Goal: Task Accomplishment & Management: Manage account settings

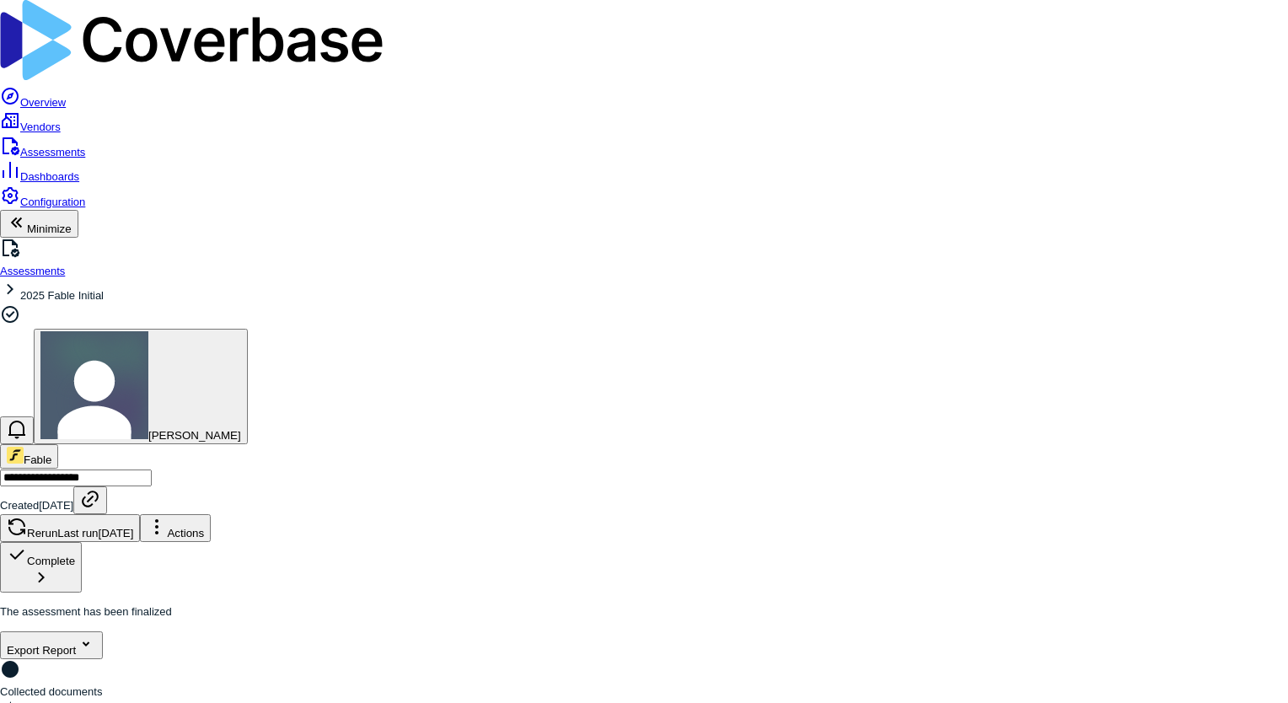
click at [78, 146] on span "Assessments" at bounding box center [52, 152] width 65 height 13
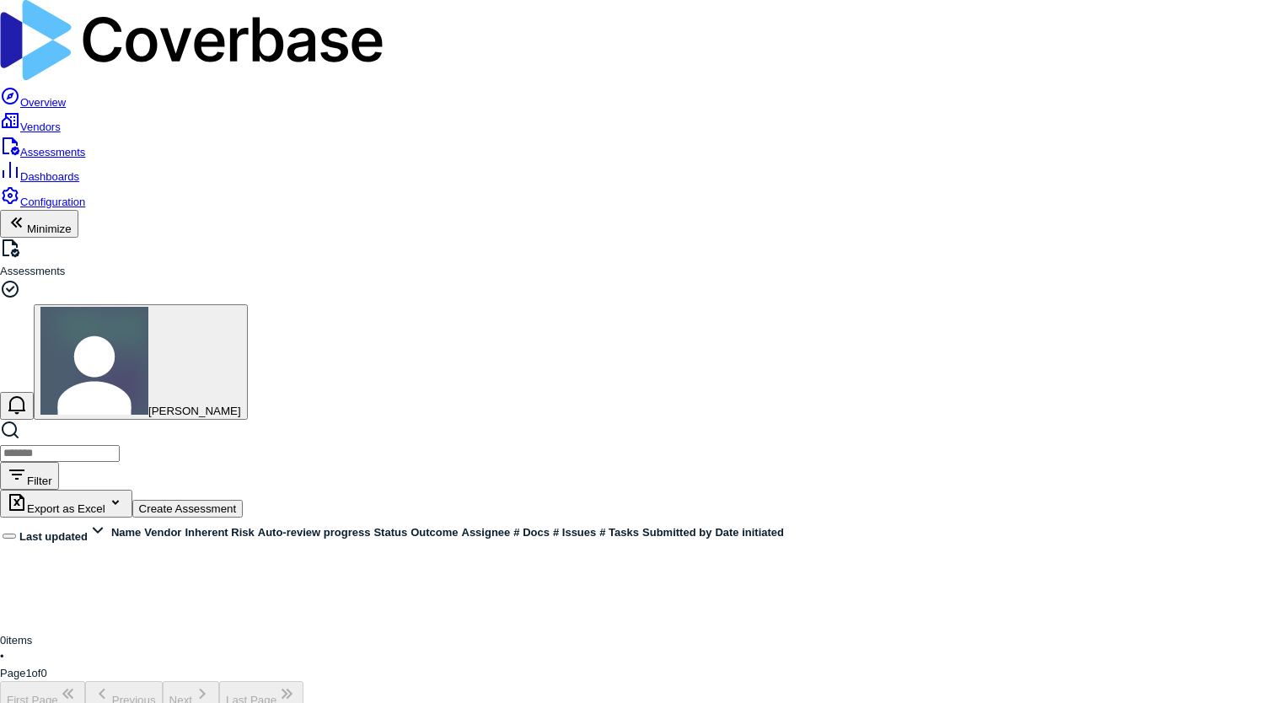
click at [61, 121] on span "Vendors" at bounding box center [40, 127] width 40 height 13
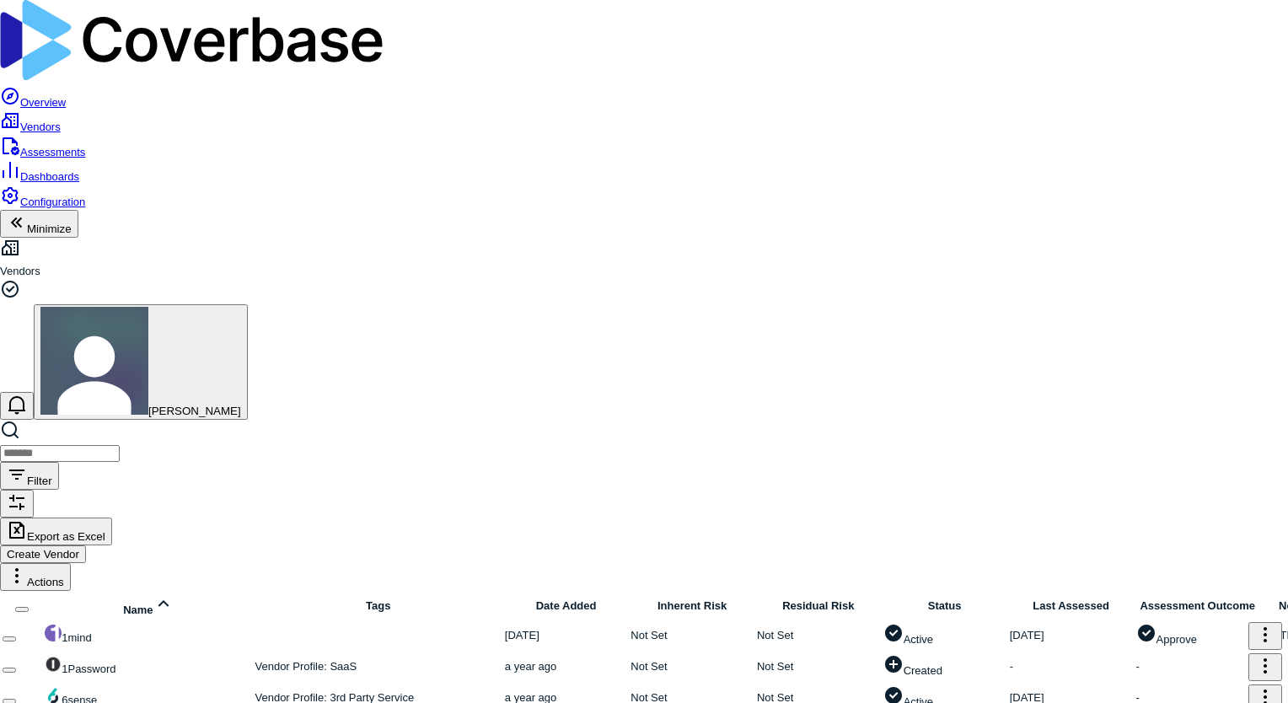
click at [74, 146] on span "Assessments" at bounding box center [52, 152] width 65 height 13
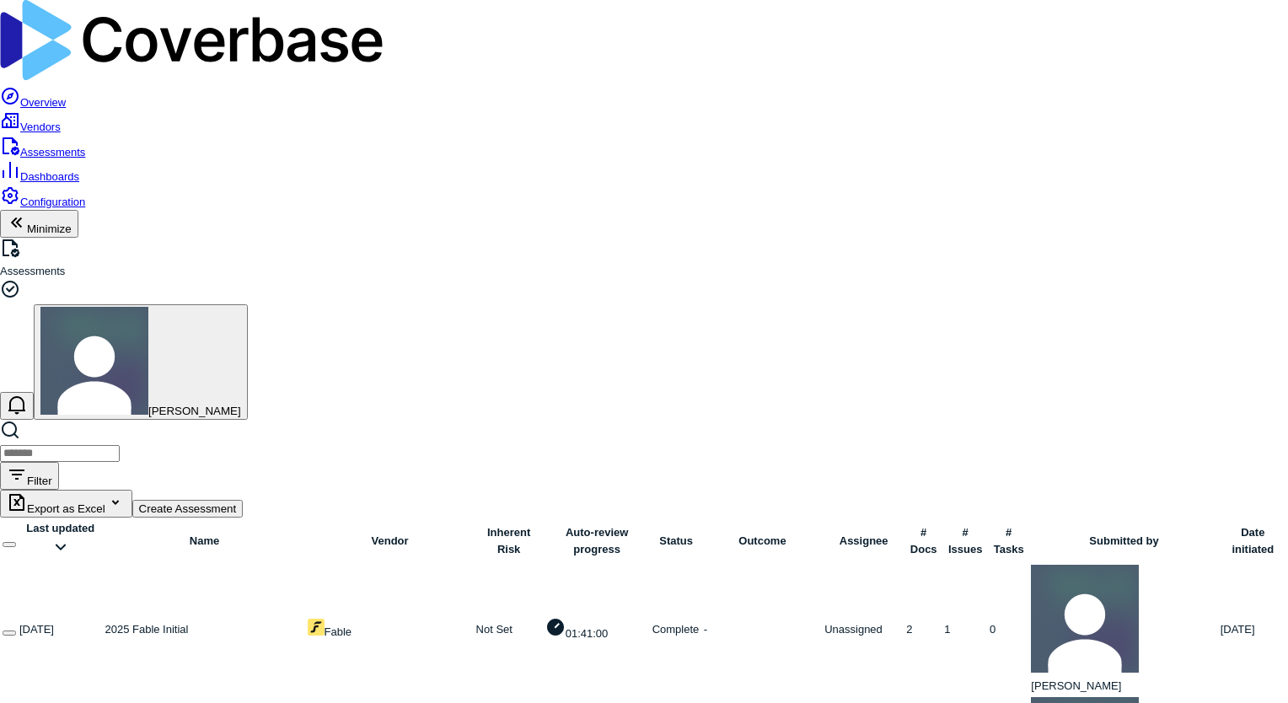
click at [120, 445] on input "search" at bounding box center [60, 453] width 120 height 17
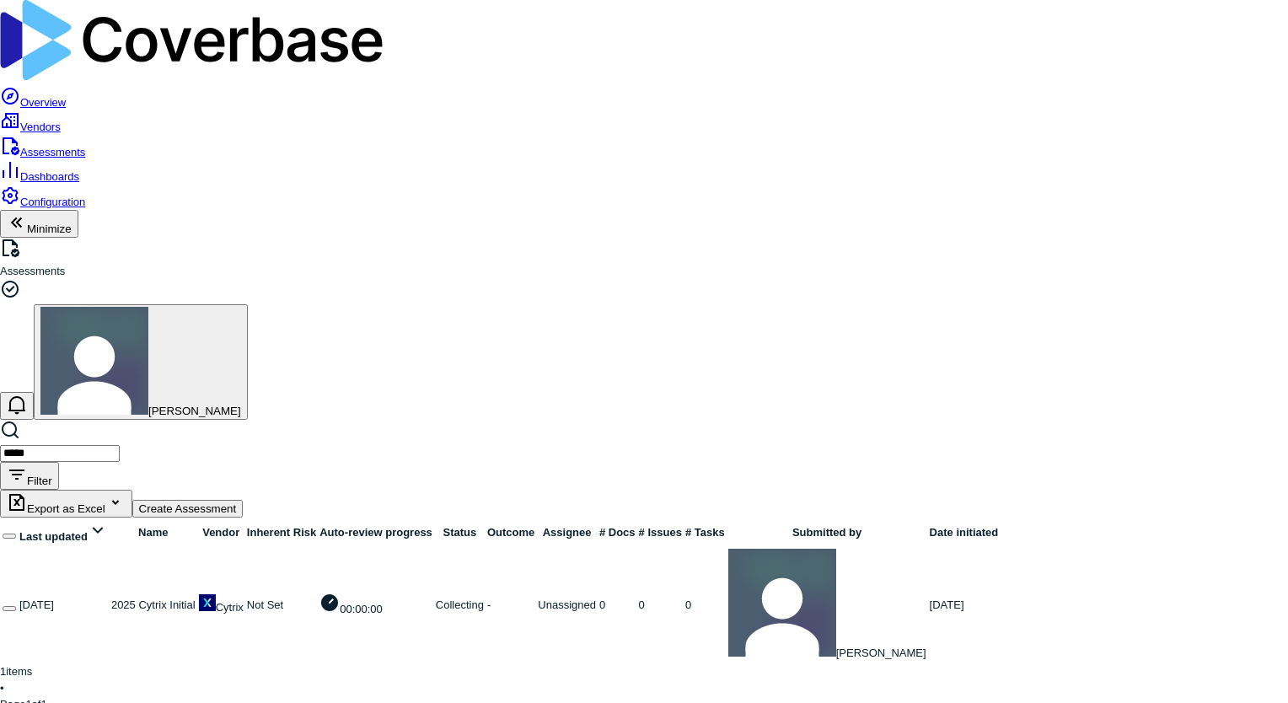
type input "*****"
click at [111, 599] on link at bounding box center [111, 605] width 0 height 13
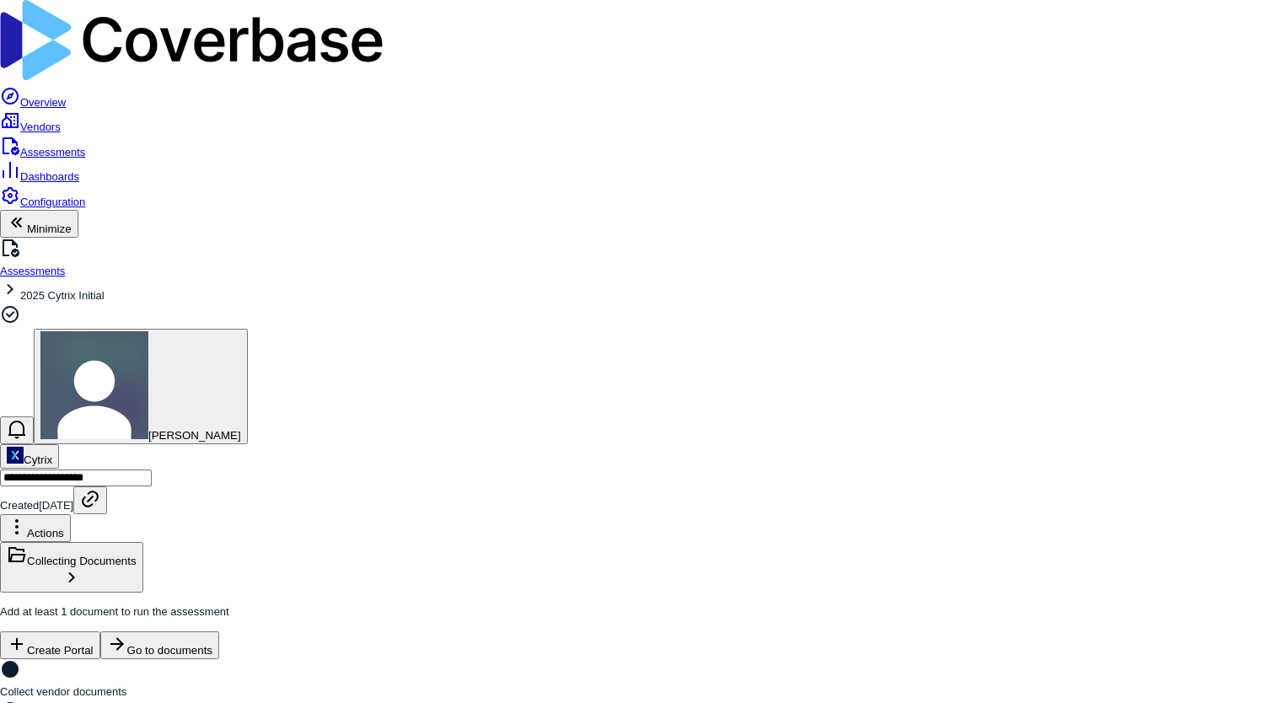
click at [52, 146] on span "Assessments" at bounding box center [52, 152] width 65 height 13
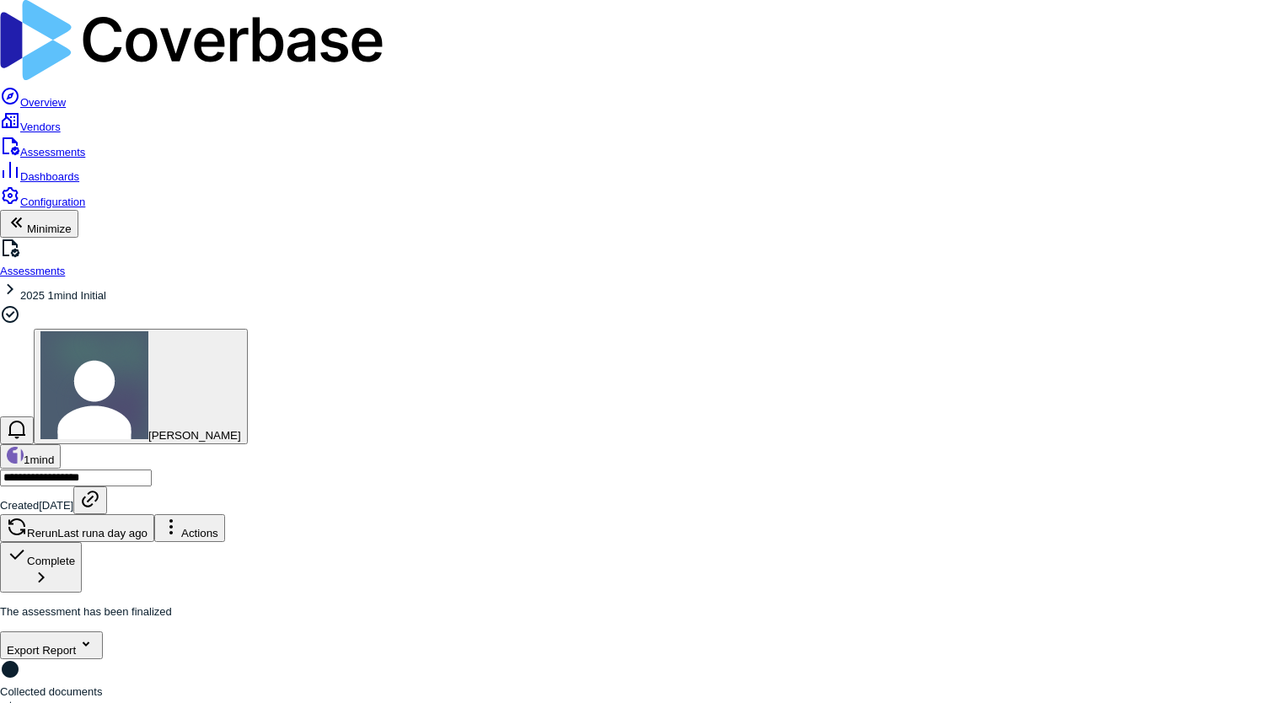
scroll to position [192, 0]
